Goal: Check status: Check status

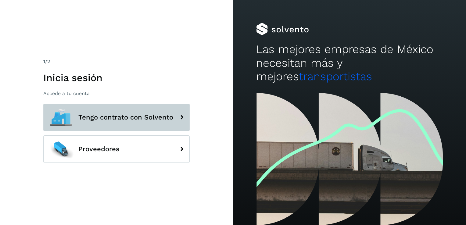
click at [129, 122] on button "Tengo contrato con Solvento" at bounding box center [116, 117] width 146 height 27
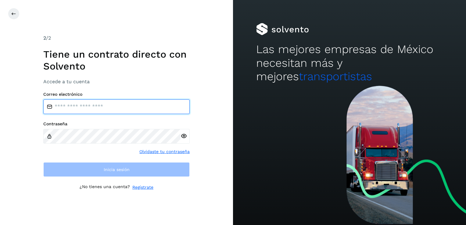
type input "**********"
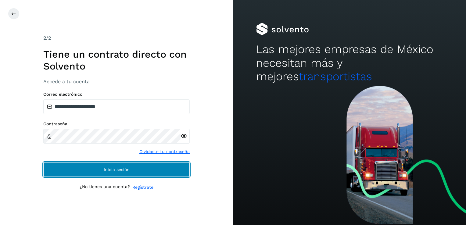
click at [149, 175] on button "Inicia sesión" at bounding box center [116, 169] width 146 height 15
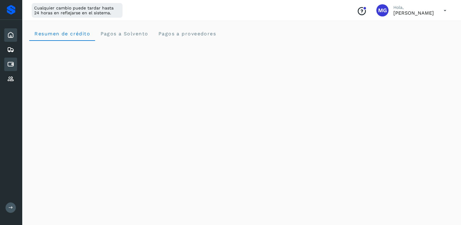
click at [16, 63] on div "Cuentas por pagar" at bounding box center [10, 64] width 13 height 13
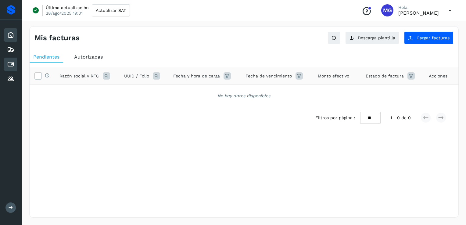
click at [12, 34] on icon at bounding box center [10, 34] width 7 height 7
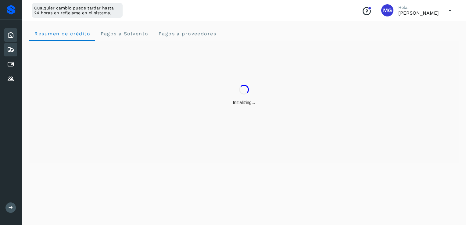
click at [10, 51] on icon at bounding box center [10, 49] width 7 height 7
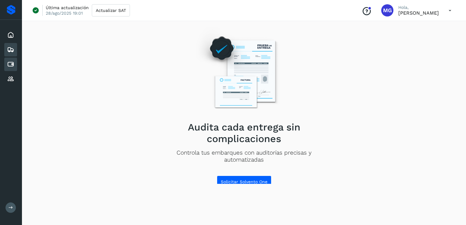
click at [16, 66] on div "Cuentas por pagar" at bounding box center [10, 64] width 13 height 13
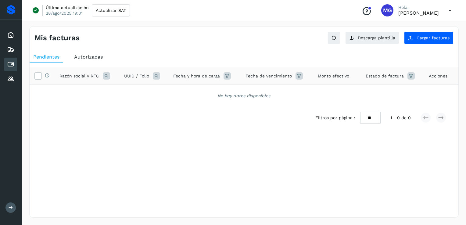
click at [83, 56] on span "Autorizadas" at bounding box center [88, 57] width 29 height 6
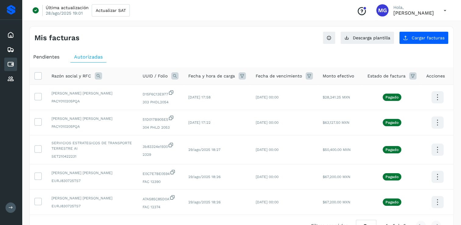
click at [48, 56] on span "Pendientes" at bounding box center [46, 57] width 26 height 6
